Goal: Browse casually: Explore the website without a specific task or goal

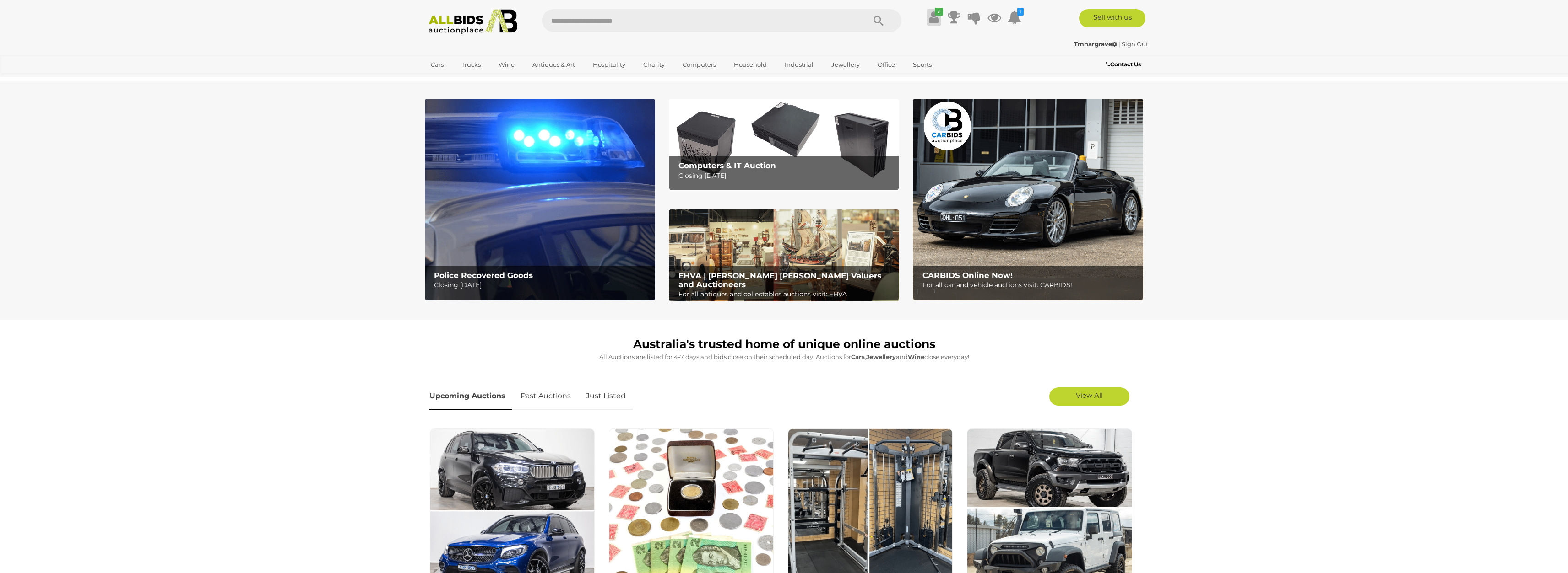
click at [936, 15] on icon "✔" at bounding box center [939, 12] width 9 height 8
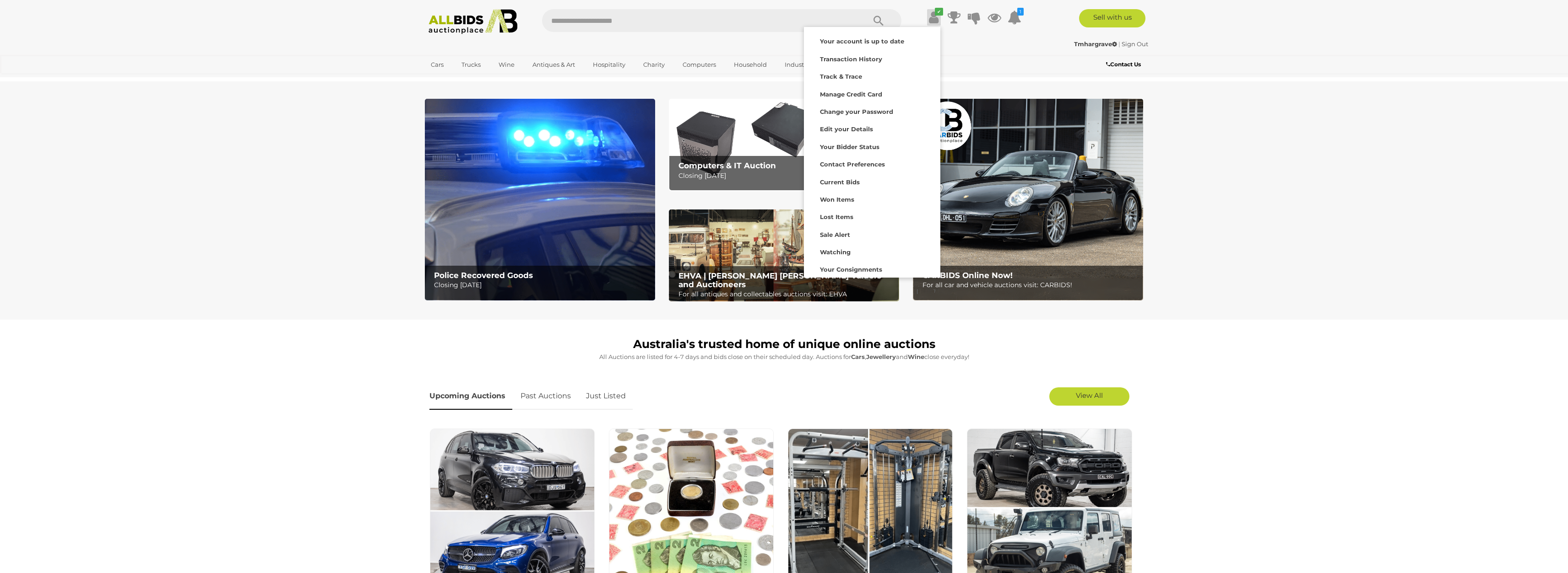
click at [935, 15] on icon "✔" at bounding box center [939, 12] width 9 height 8
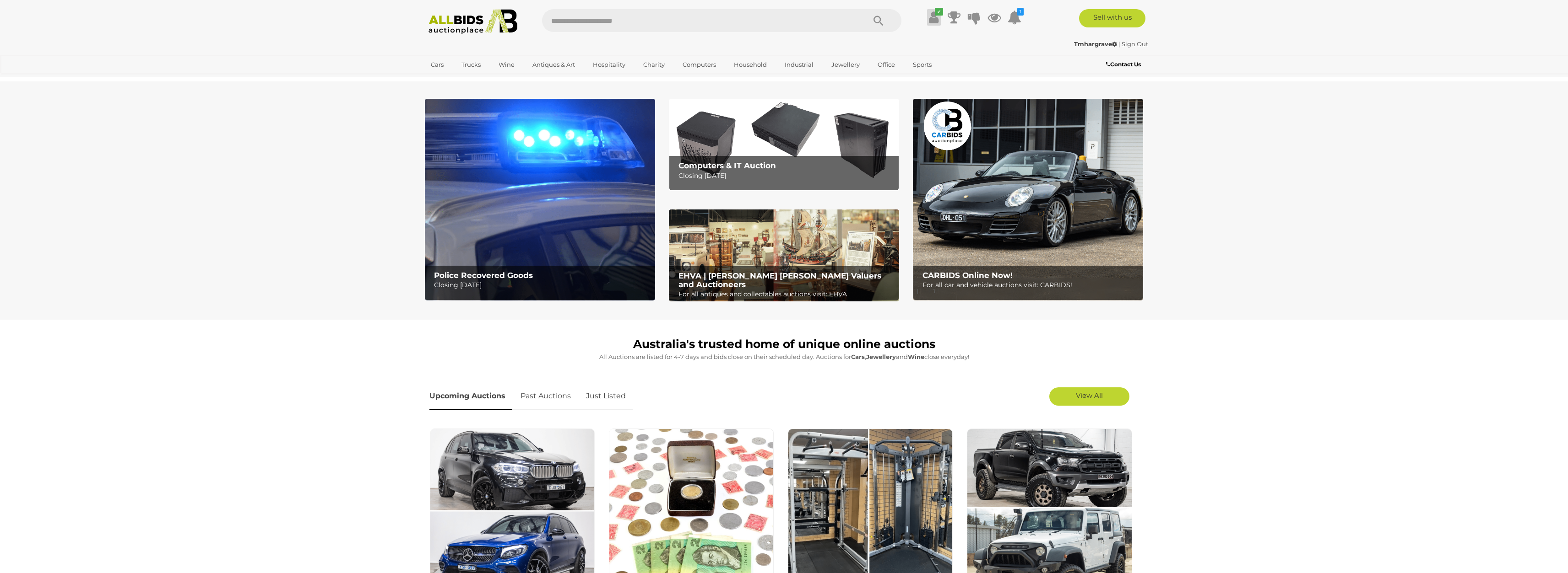
click at [934, 14] on icon at bounding box center [934, 17] width 10 height 16
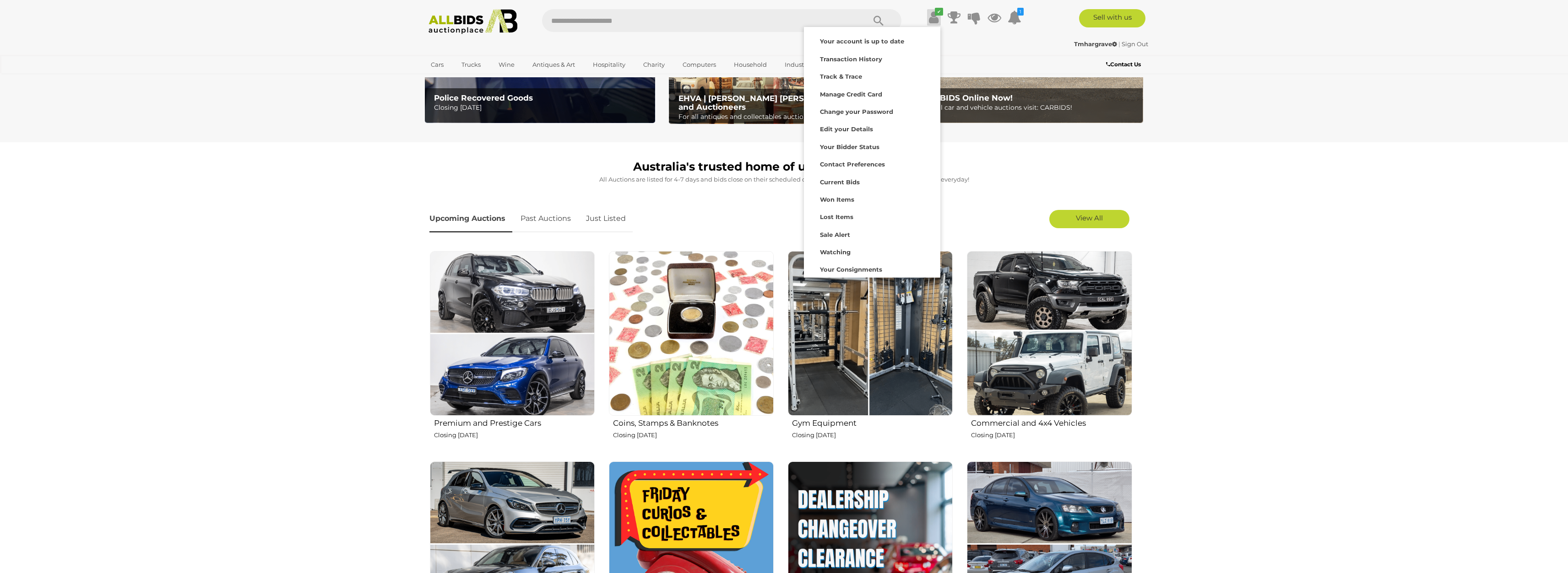
scroll to position [183, 0]
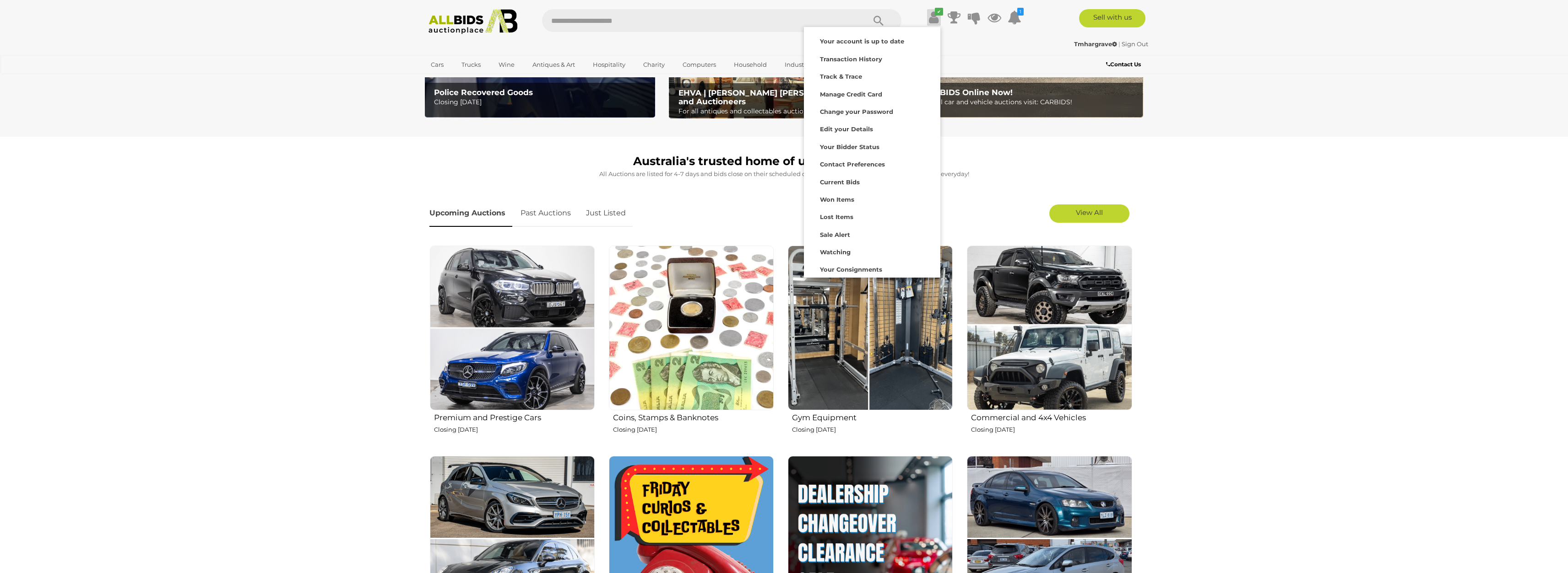
click at [1189, 285] on section "Australia's trusted home of unique online auctions All Auctions are listed for …" at bounding box center [784, 426] width 1568 height 580
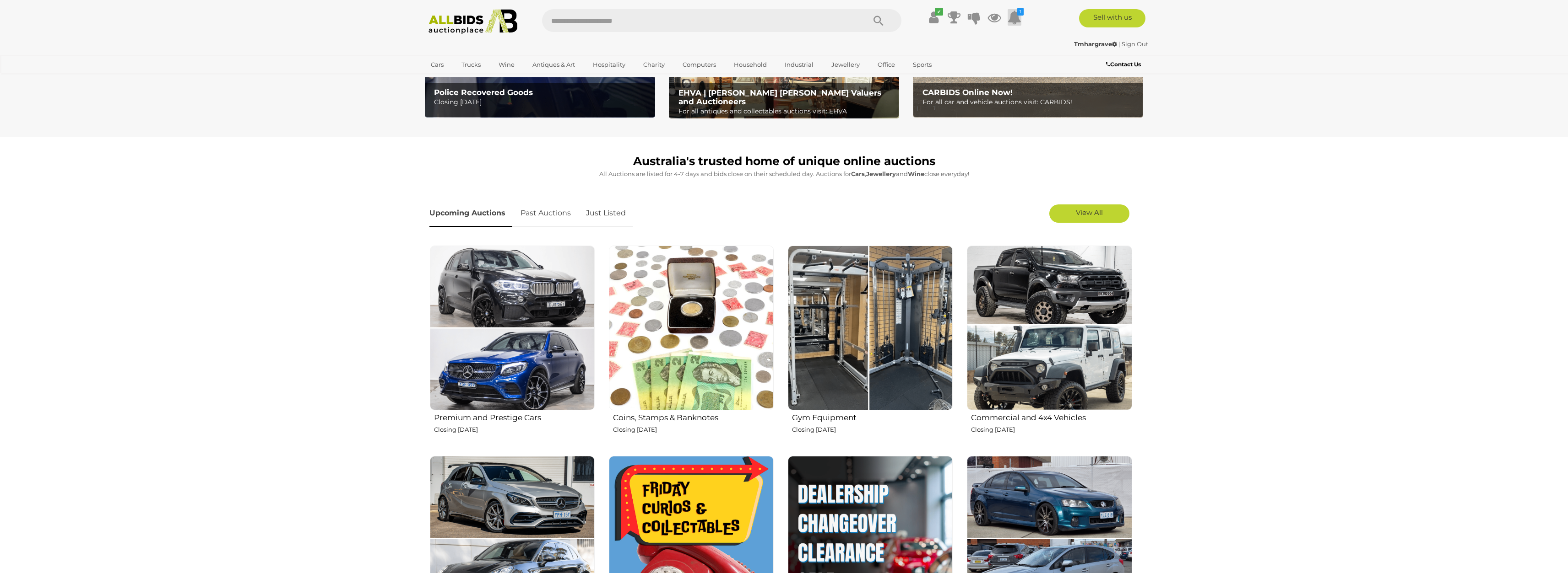
click at [1015, 9] on icon at bounding box center [1014, 17] width 14 height 16
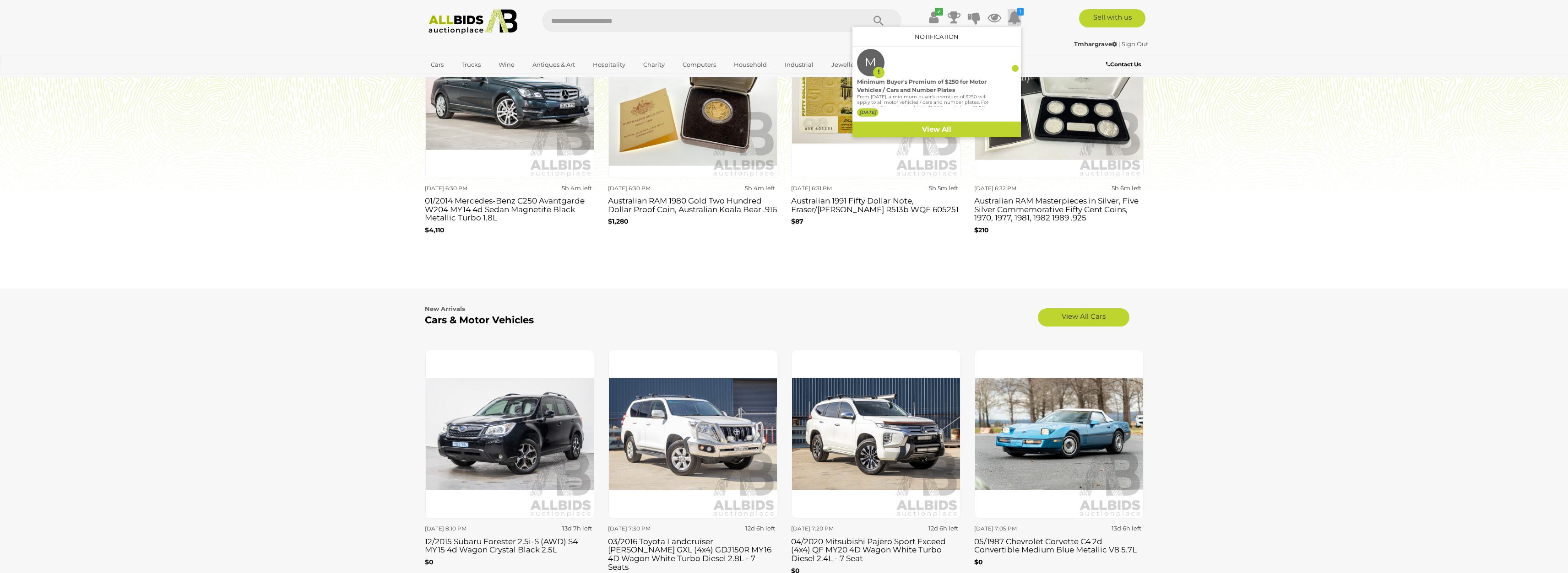
scroll to position [732, 0]
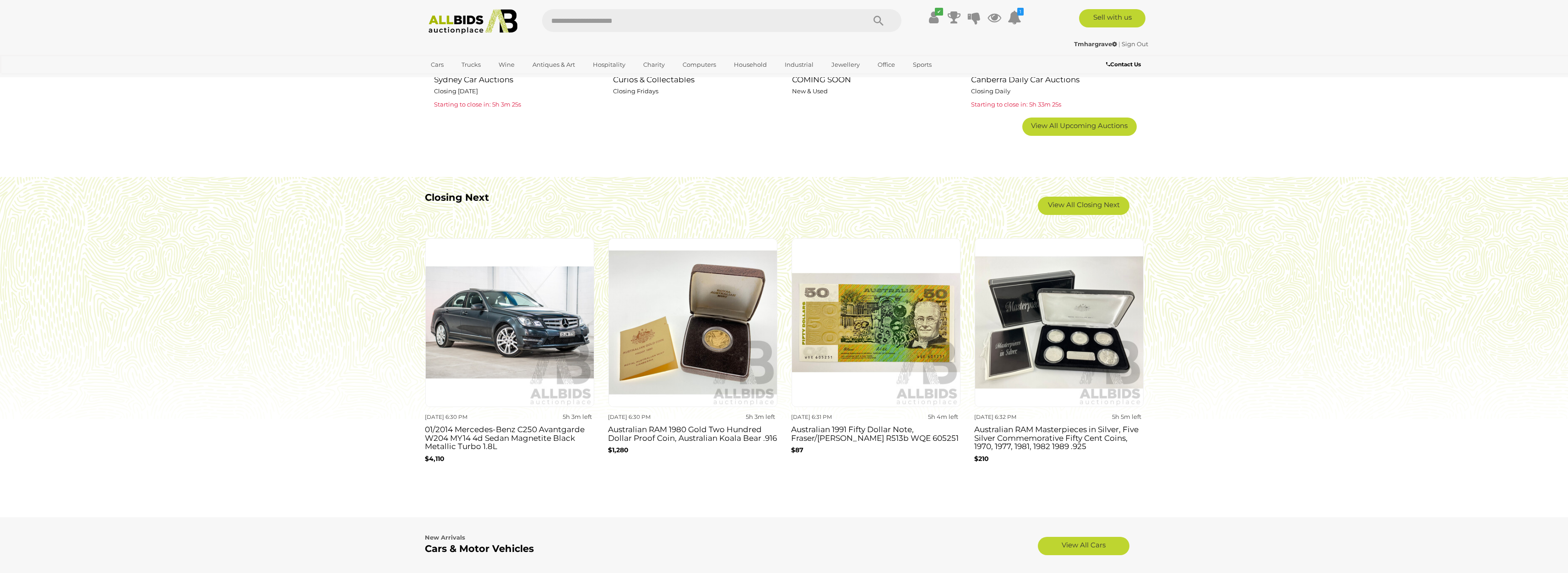
click at [489, 23] on img at bounding box center [473, 21] width 99 height 25
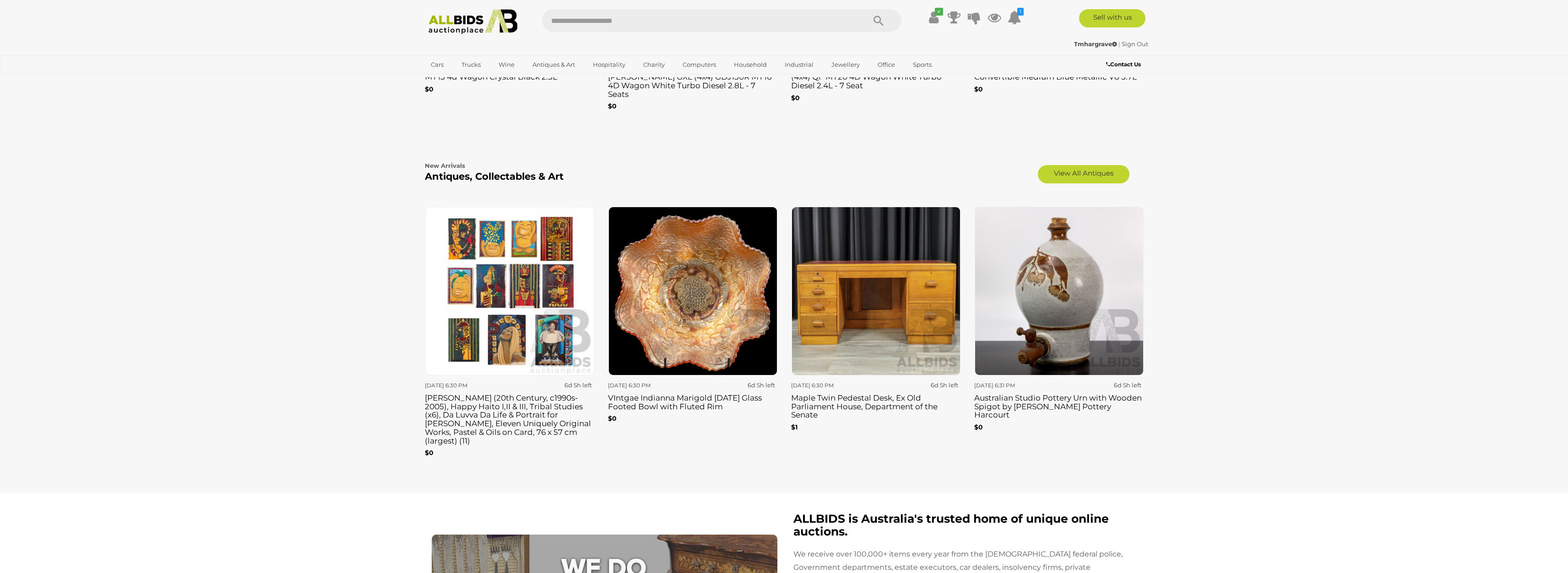
scroll to position [1464, 0]
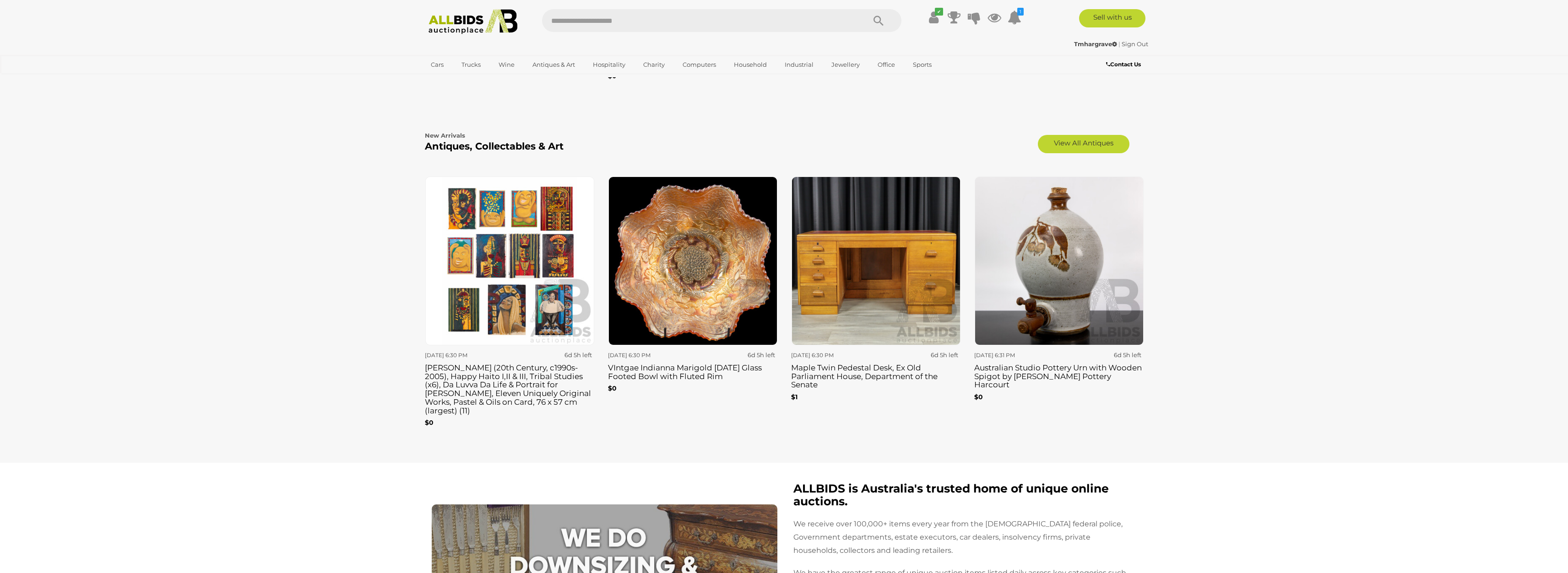
click at [535, 254] on img at bounding box center [510, 261] width 169 height 169
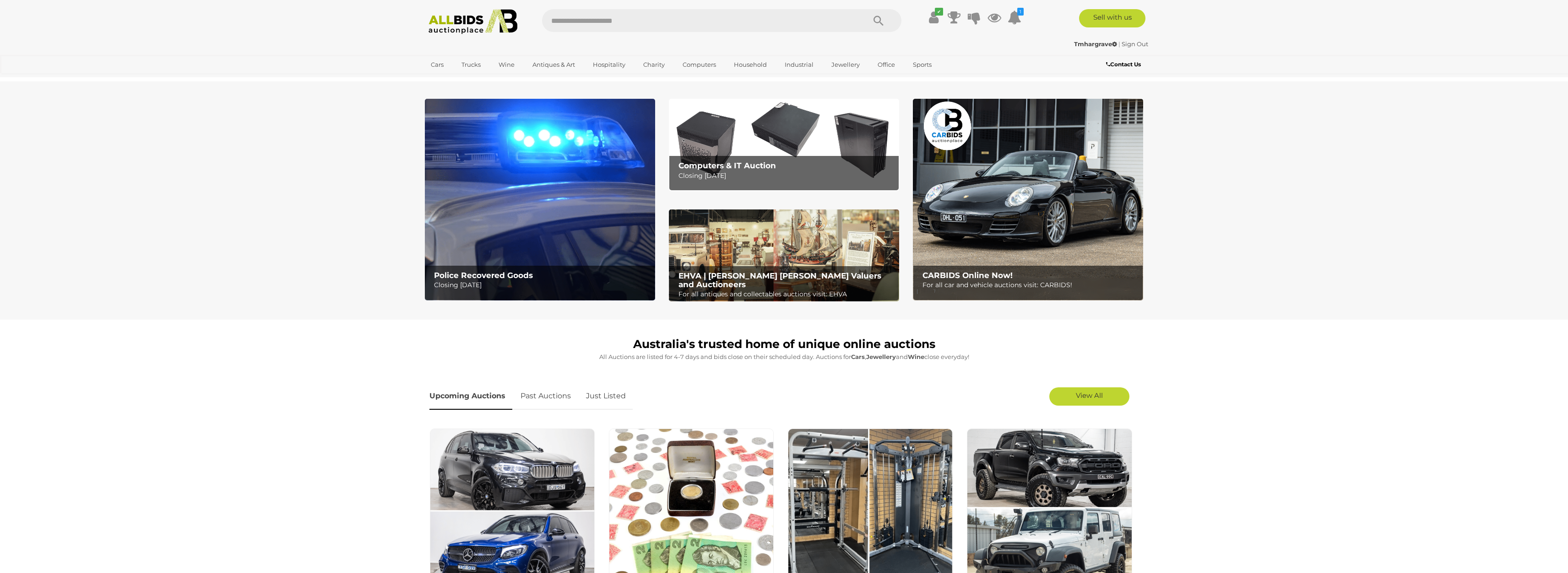
scroll to position [1464, 0]
